Goal: Task Accomplishment & Management: Manage account settings

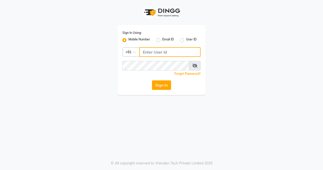
type input "9810318377"
click at [186, 40] on label "User ID" at bounding box center [191, 40] width 11 height 6
click at [186, 40] on input "User ID" at bounding box center [187, 38] width 3 height 3
radio input "true"
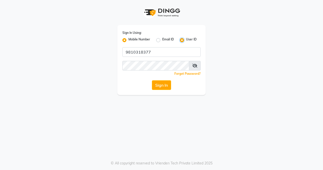
radio input "false"
click at [177, 47] on div "Sign In Using: Mobile Number Email ID User ID Remember me Forgot Password? Sign…" at bounding box center [161, 60] width 88 height 70
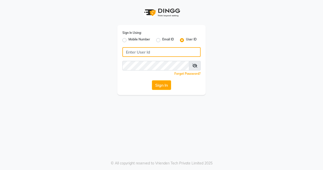
click at [175, 54] on input "Username" at bounding box center [161, 52] width 78 height 10
type input "euforasalon"
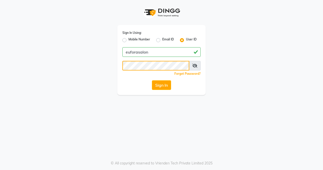
click at [90, 64] on div "Sign In Using: Mobile Number Email ID User ID euforasalon Remember me Forgot Pa…" at bounding box center [162, 47] width 288 height 95
click at [166, 87] on button "Sign In" at bounding box center [161, 85] width 19 height 10
